Goal: Task Accomplishment & Management: Manage account settings

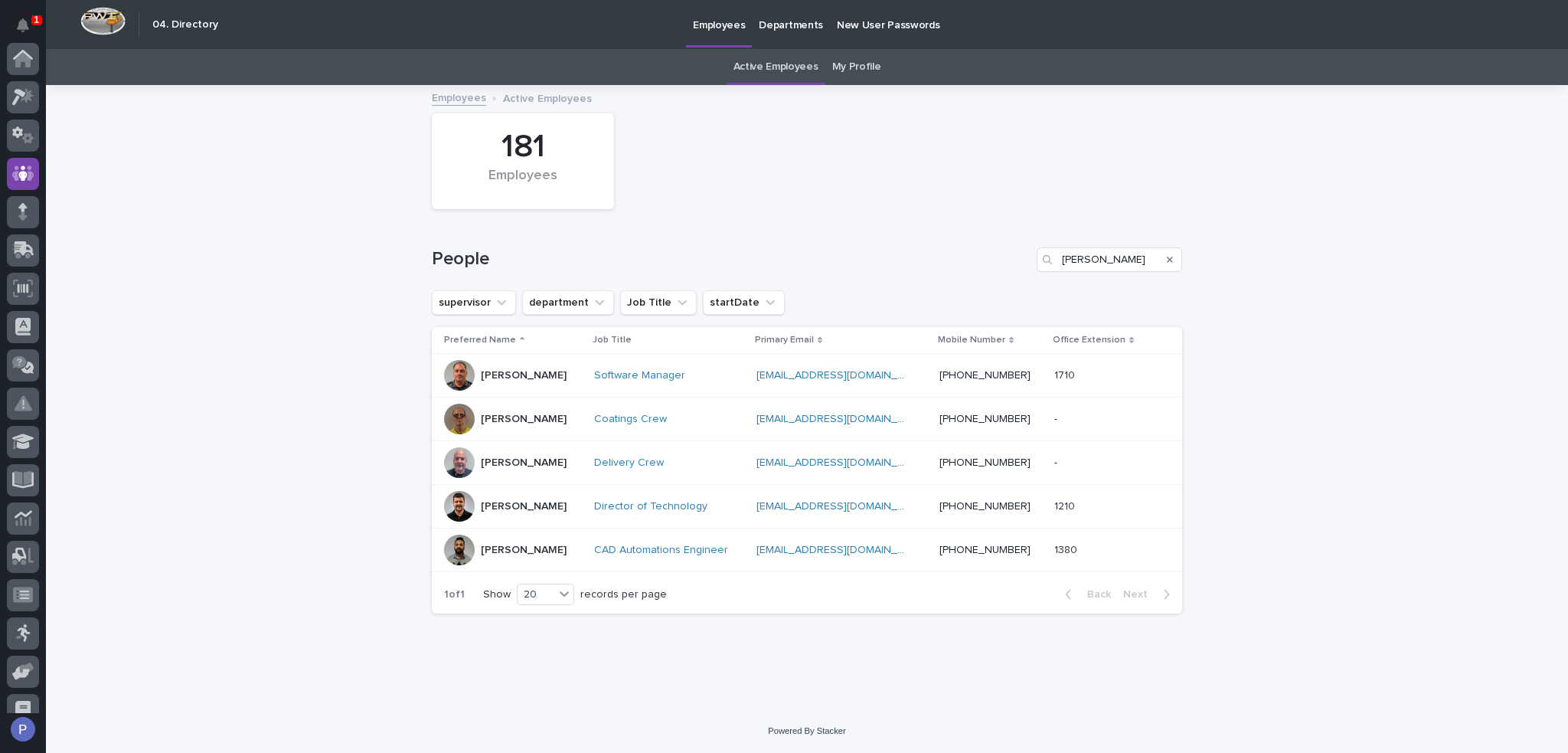
scroll to position [115, 0]
click at [1104, 269] on input "[PERSON_NAME]" at bounding box center [1110, 259] width 146 height 24
click at [1088, 263] on input "[PERSON_NAME]" at bounding box center [1110, 259] width 146 height 24
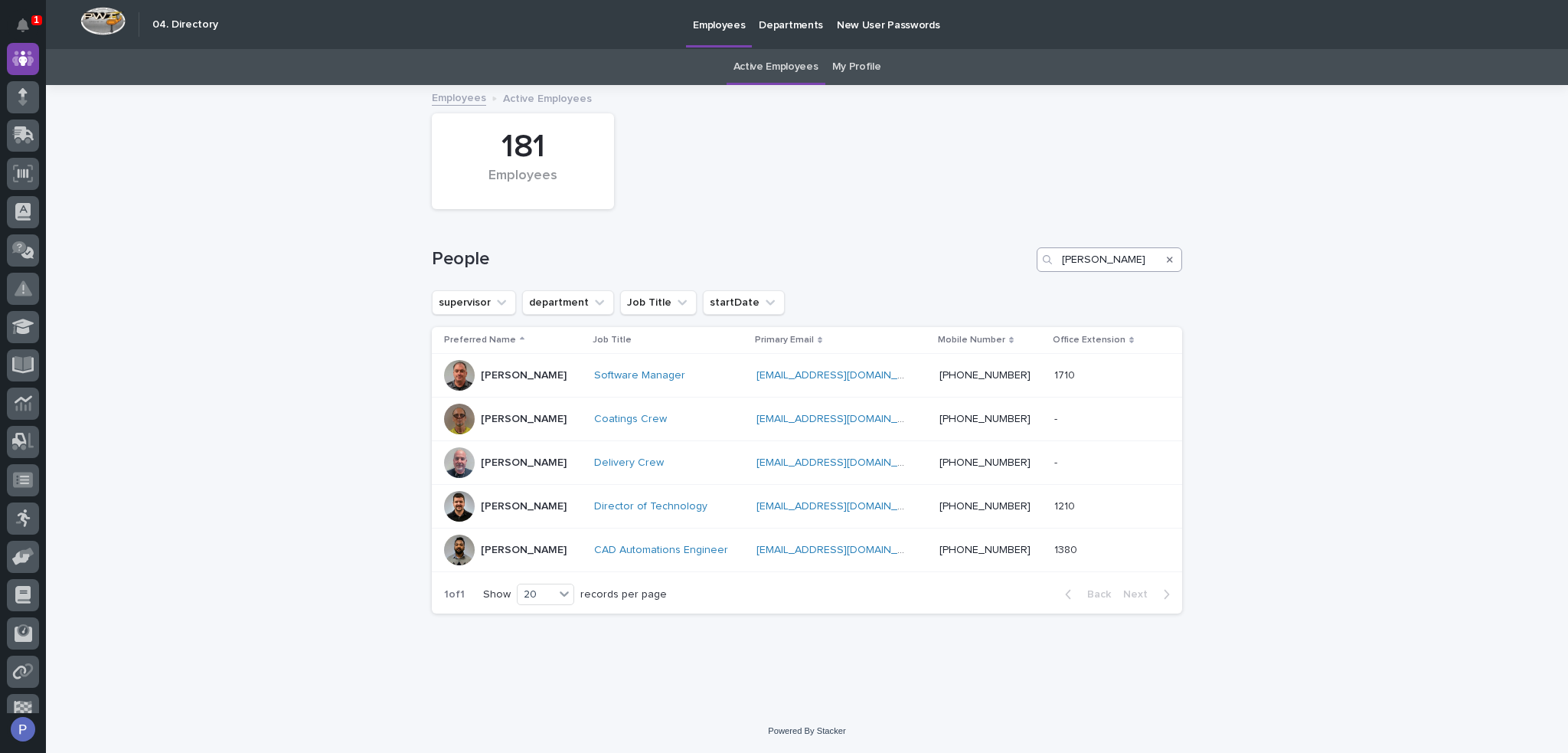
click at [1073, 260] on input "[PERSON_NAME]" at bounding box center [1110, 259] width 146 height 24
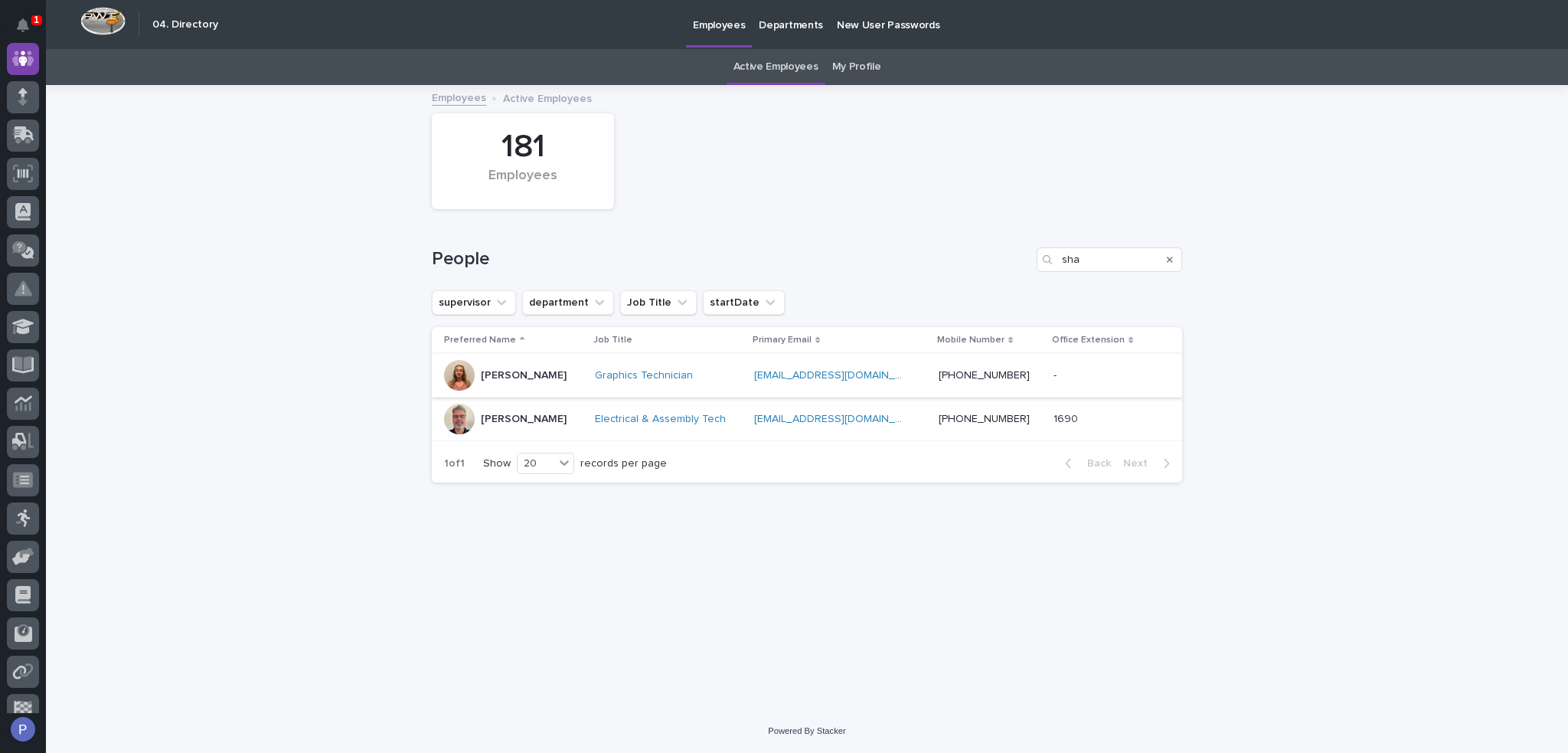
type input "sha"
click at [514, 373] on p "[PERSON_NAME]" at bounding box center [524, 376] width 85 height 13
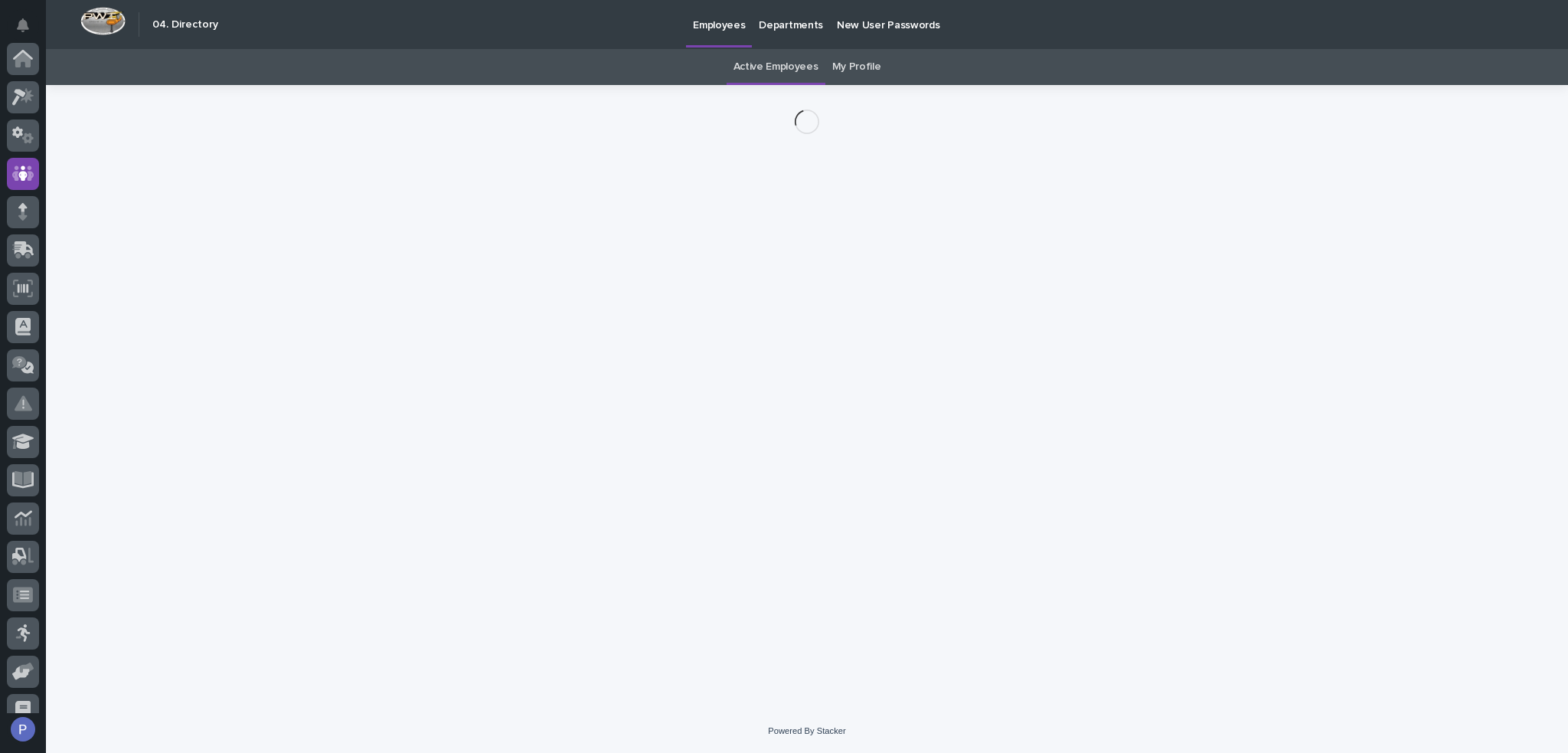
scroll to position [115, 0]
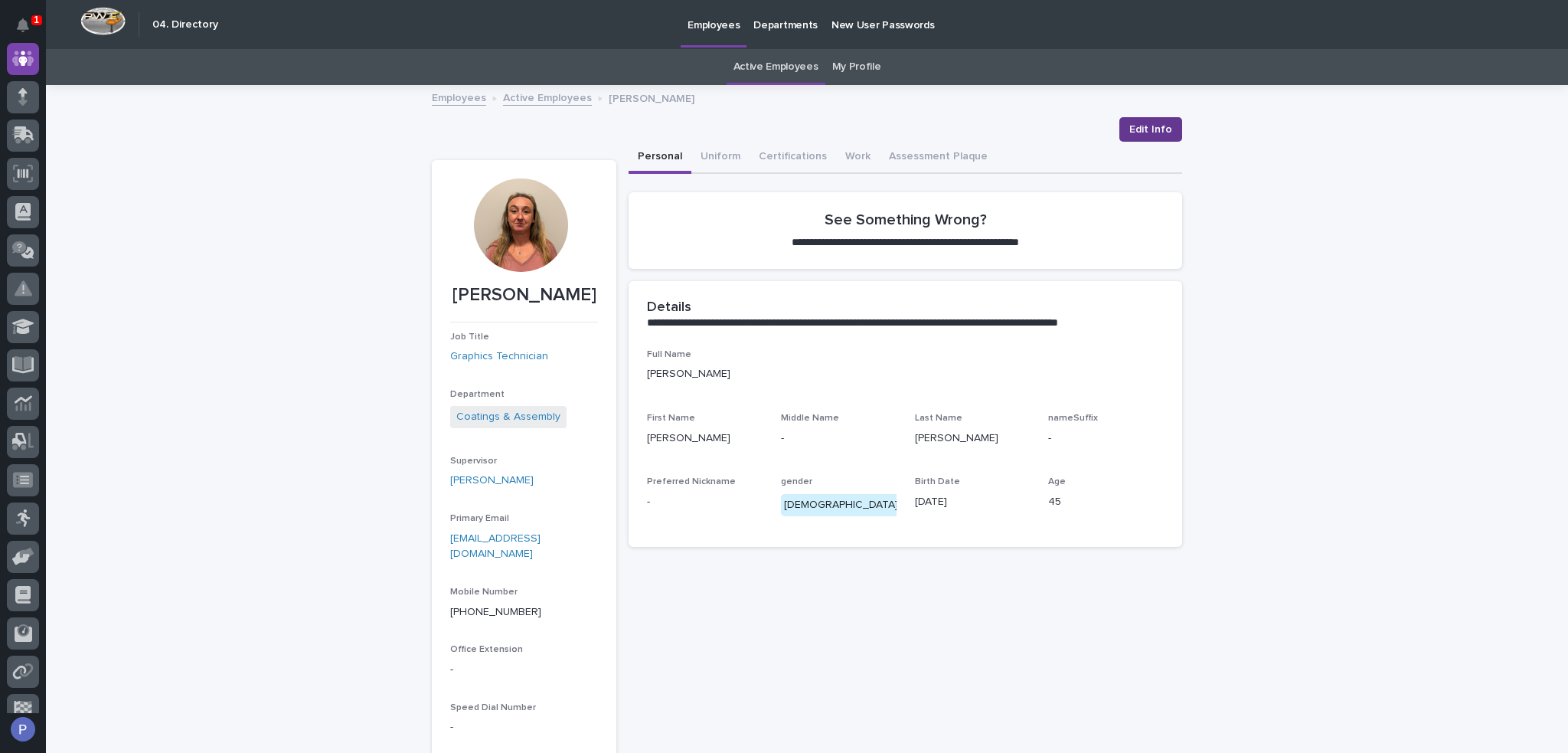
click at [1148, 127] on span "Edit Info" at bounding box center [1151, 129] width 43 height 15
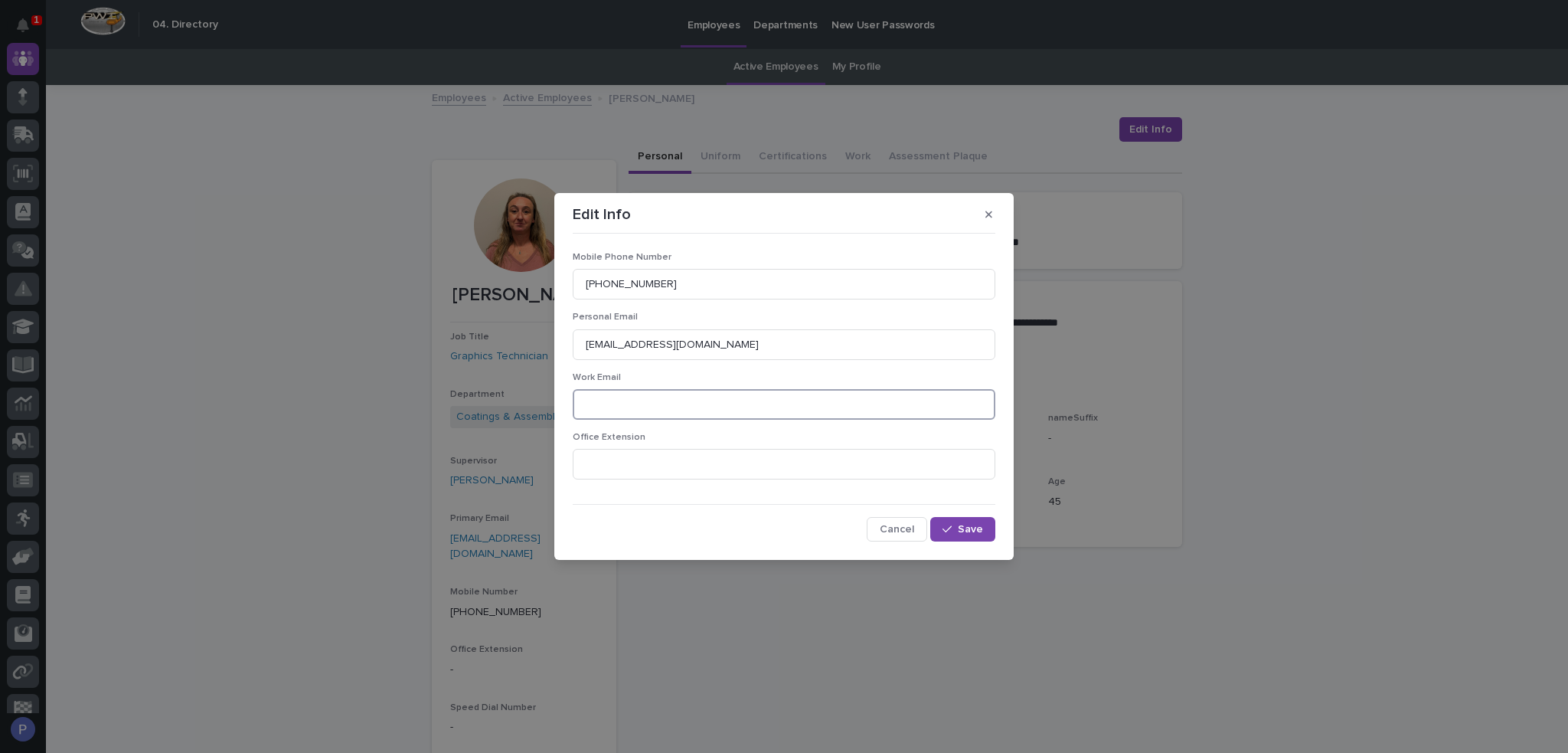
click at [727, 409] on input at bounding box center [784, 404] width 423 height 31
type input "[EMAIL_ADDRESS][DOMAIN_NAME]"
click at [972, 534] on span "Save" at bounding box center [971, 529] width 25 height 11
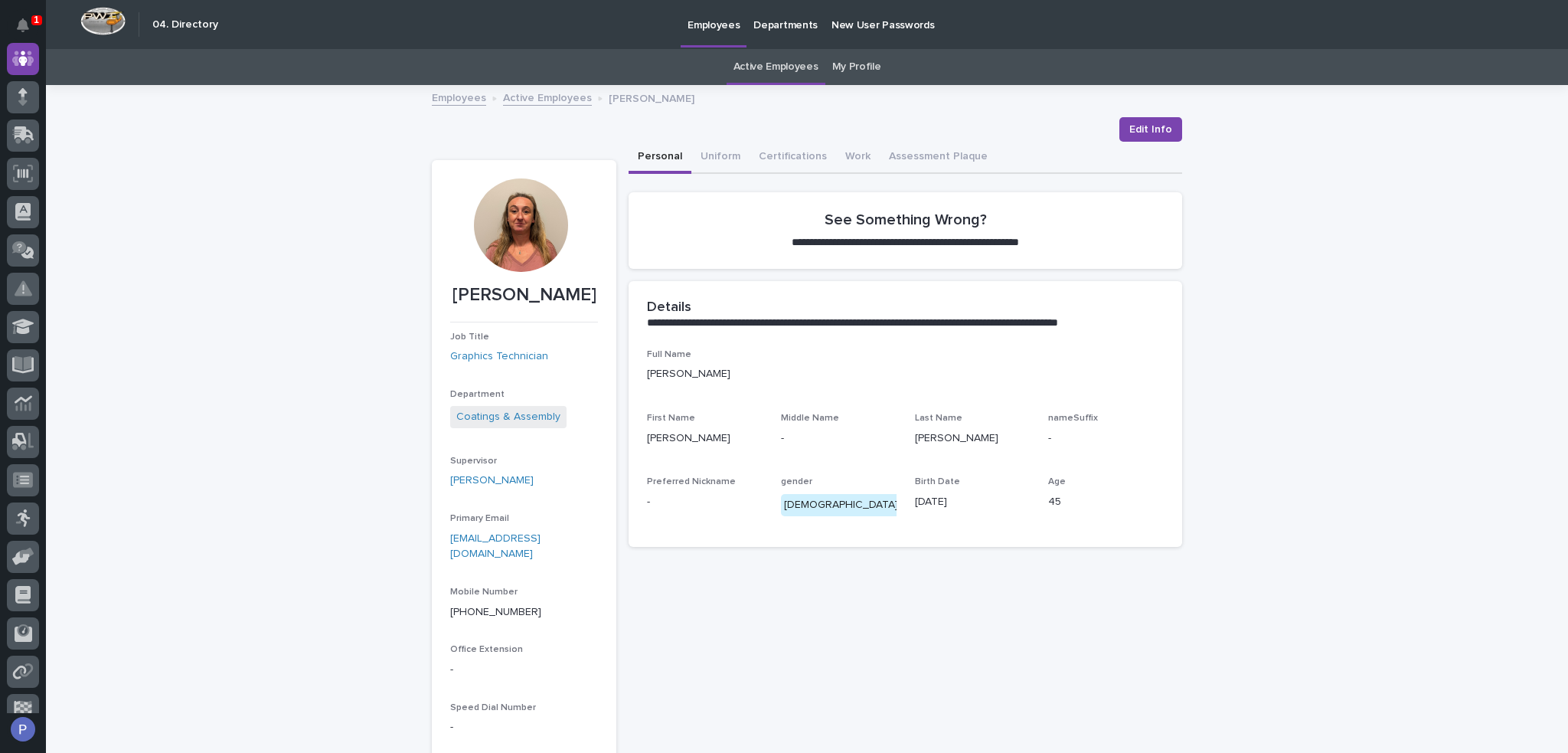
click at [774, 64] on link "Active Employees" at bounding box center [776, 67] width 85 height 36
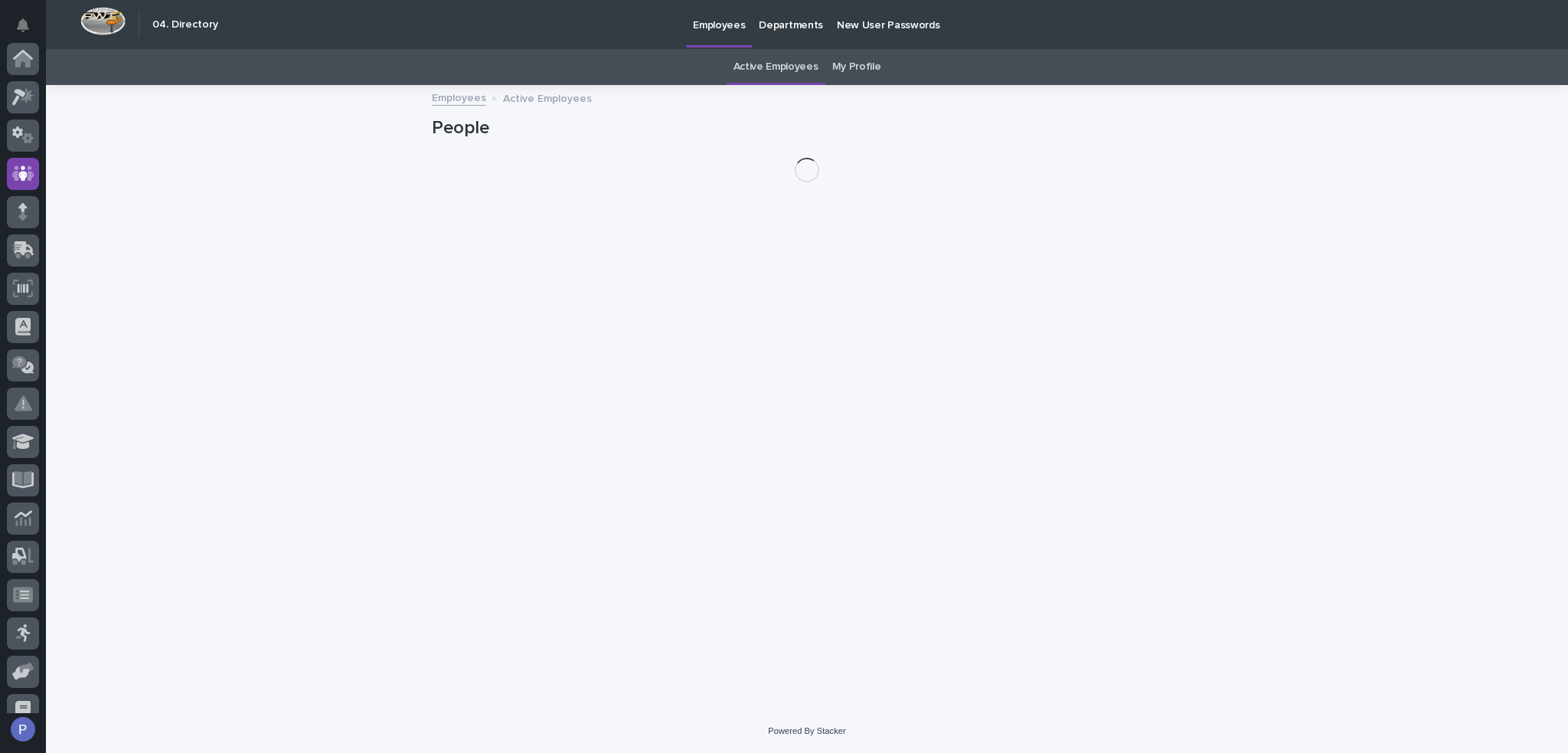
scroll to position [115, 0]
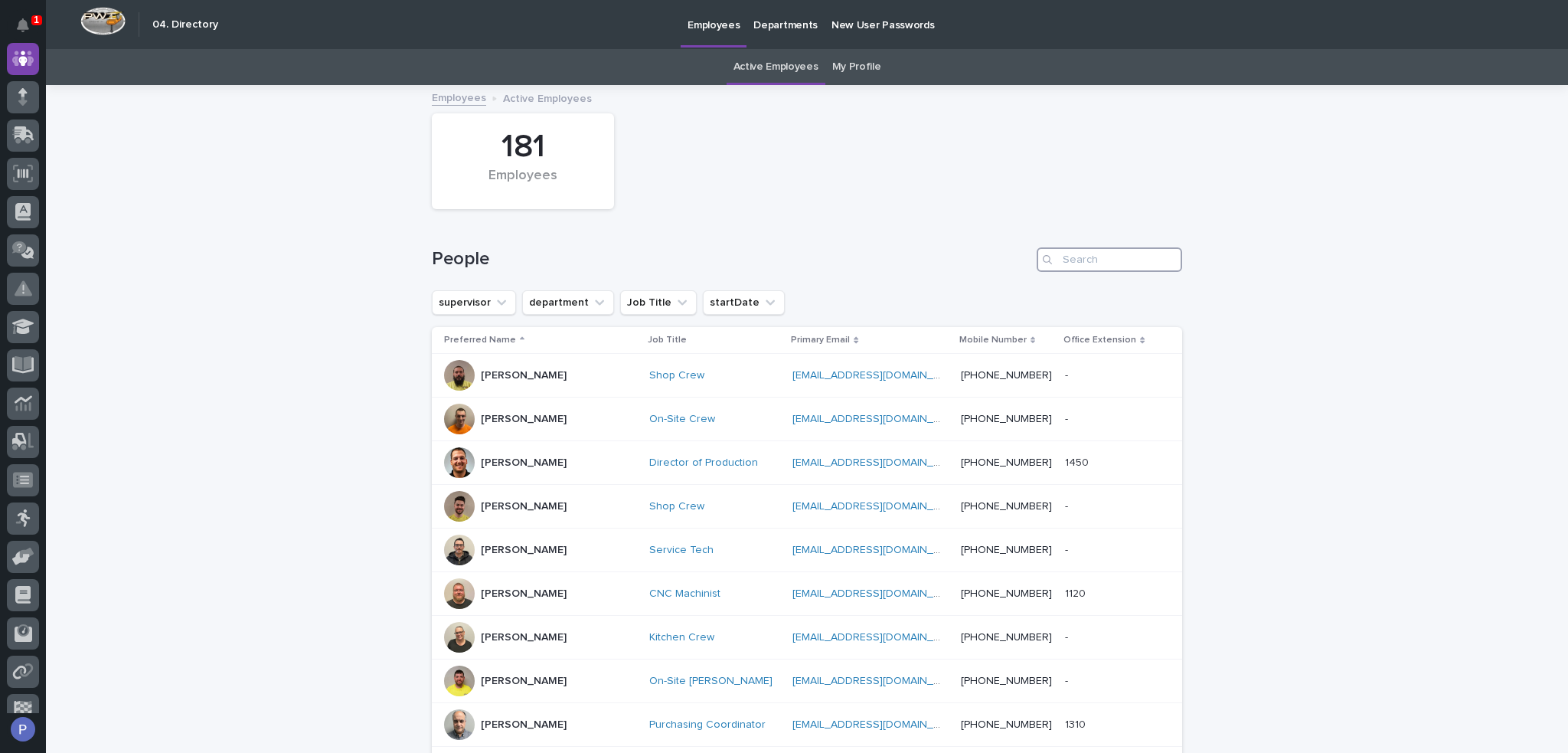
click at [1114, 264] on input "Search" at bounding box center [1110, 259] width 146 height 24
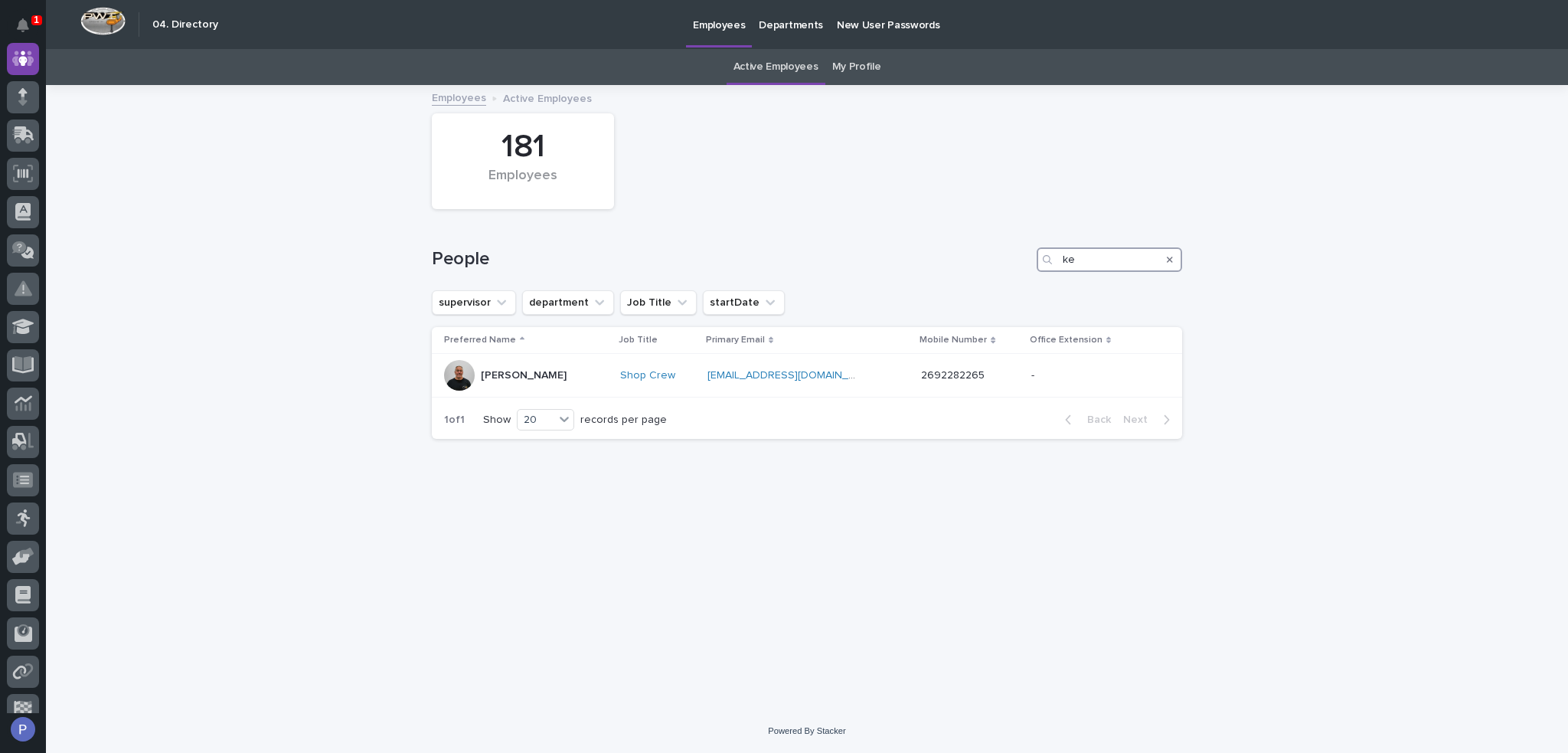
type input "k"
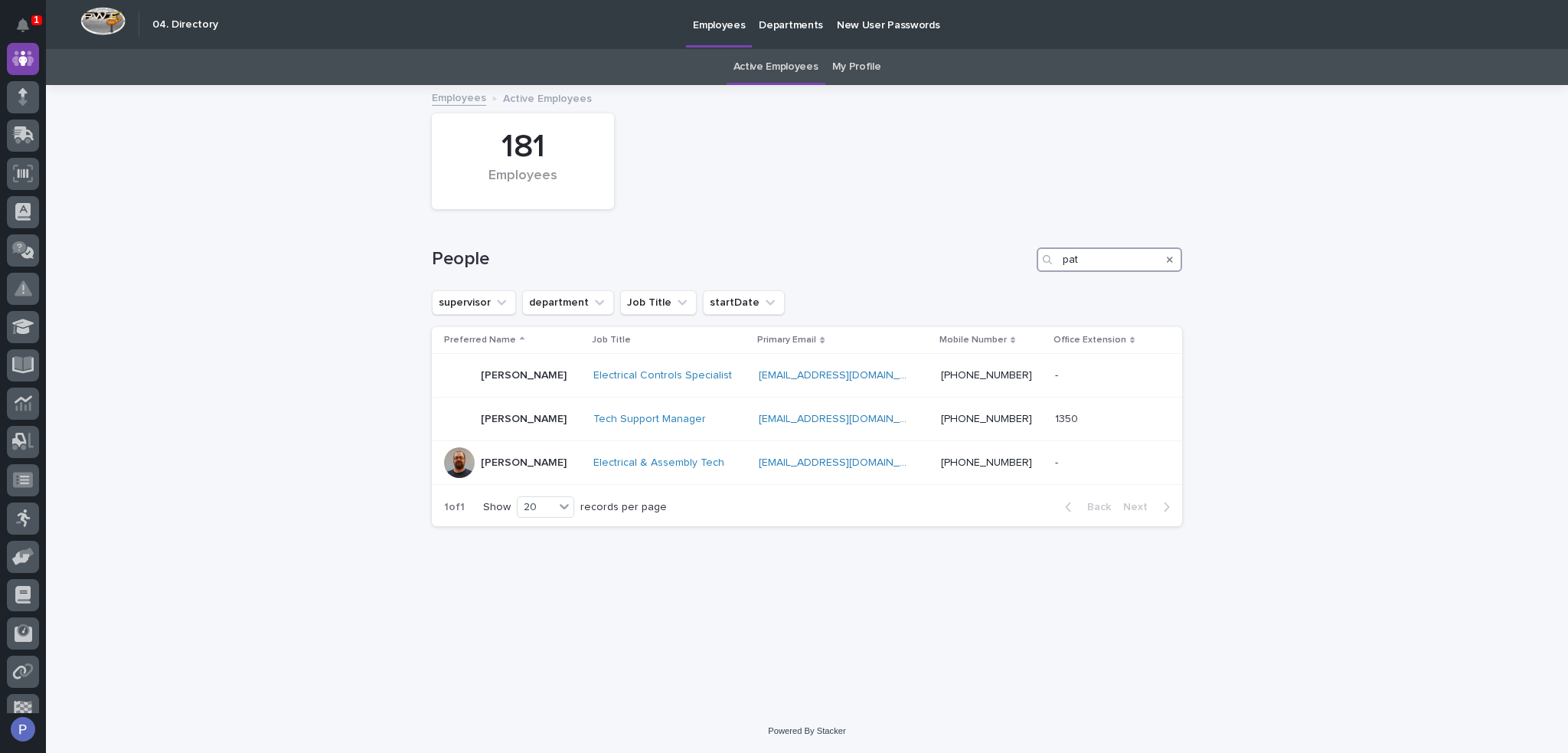
type input "pat"
